Goal: Task Accomplishment & Management: Manage account settings

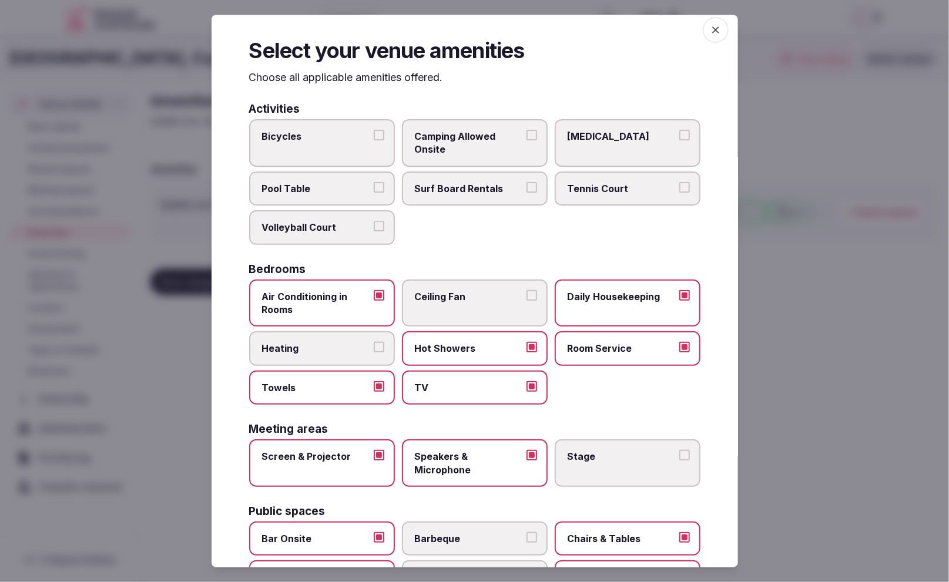
scroll to position [5, 0]
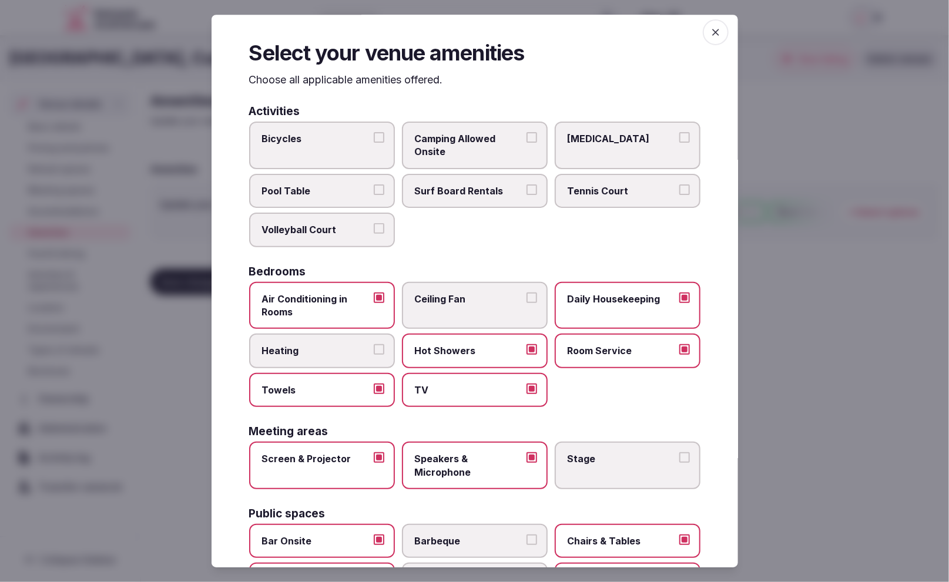
click at [807, 343] on div at bounding box center [474, 291] width 949 height 582
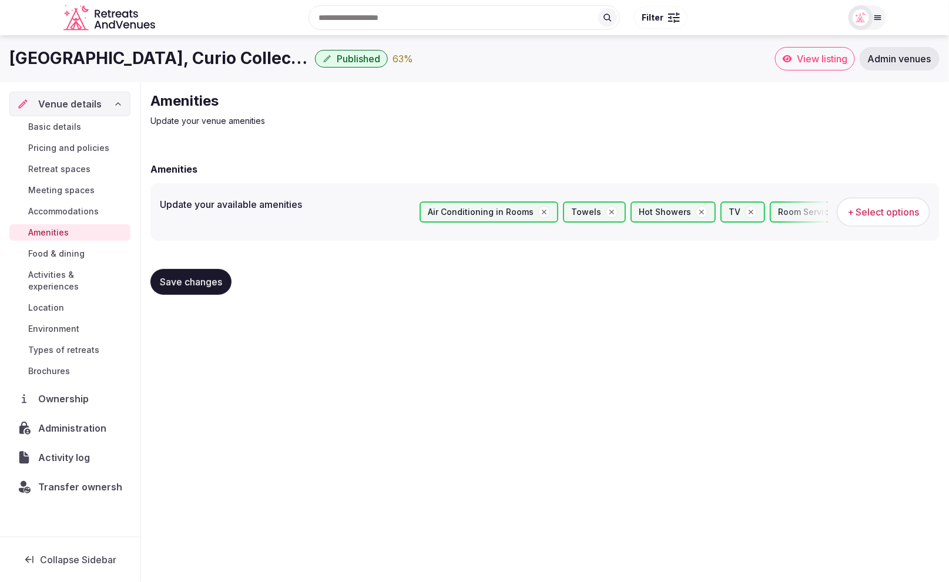
click at [179, 284] on span "Save changes" at bounding box center [191, 282] width 62 height 12
click at [63, 129] on span "Basic details" at bounding box center [54, 127] width 53 height 12
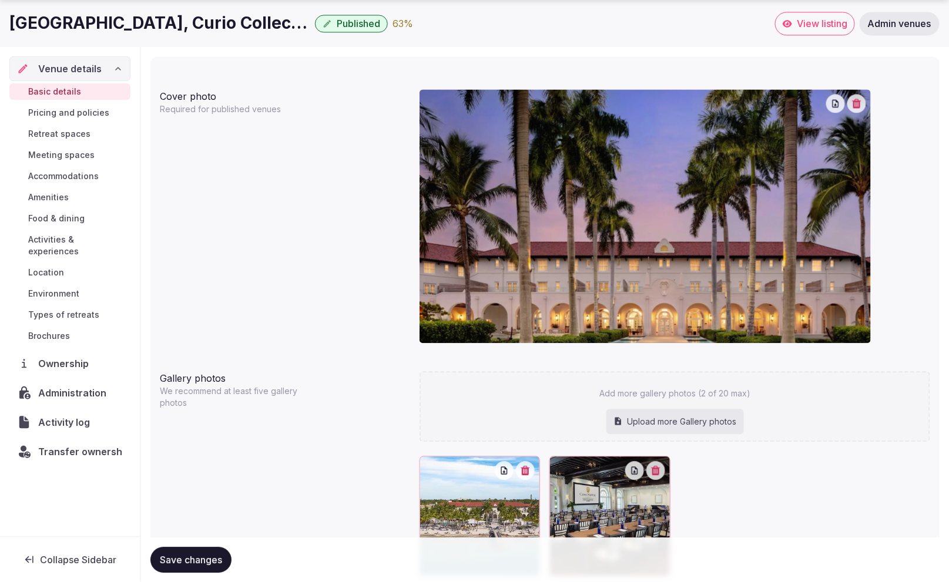
scroll to position [958, 0]
